Goal: Task Accomplishment & Management: Manage account settings

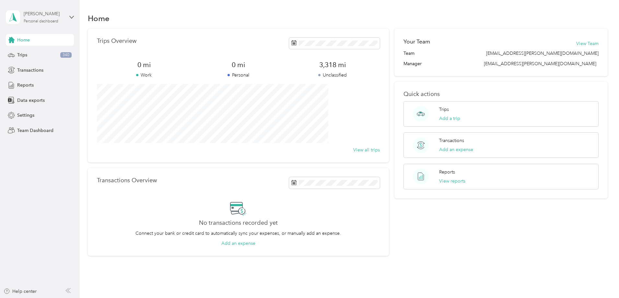
click at [40, 21] on div "Personal dashboard" at bounding box center [41, 21] width 35 height 4
click at [46, 51] on div "Team dashboard" at bounding box center [92, 50] width 164 height 11
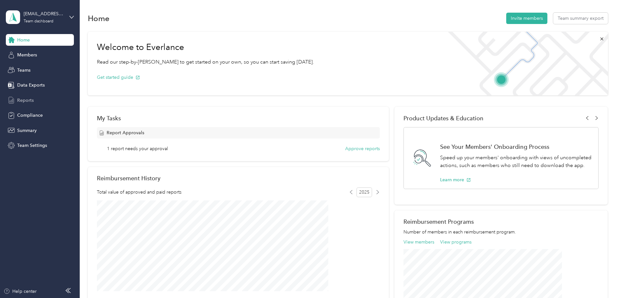
click at [30, 100] on span "Reports" at bounding box center [25, 100] width 17 height 7
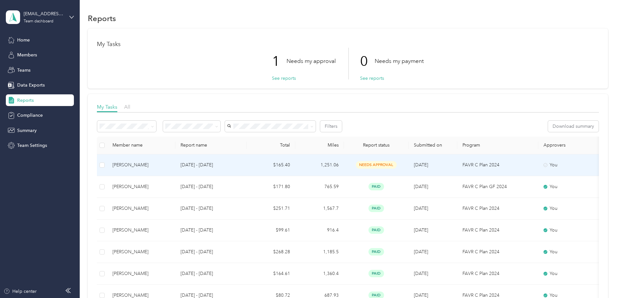
click at [295, 159] on td "$165.40" at bounding box center [271, 165] width 49 height 22
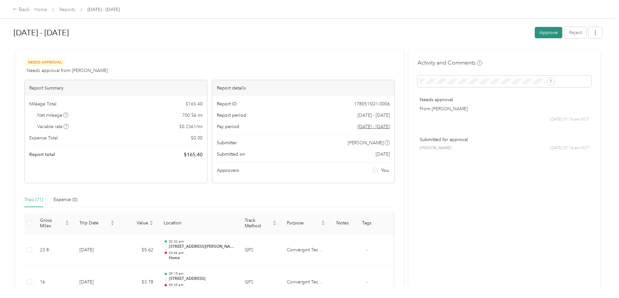
click at [535, 32] on button "Approve" at bounding box center [549, 32] width 28 height 11
